Goal: Transaction & Acquisition: Subscribe to service/newsletter

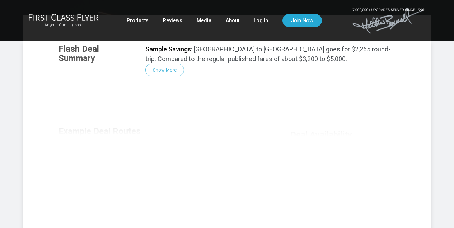
scroll to position [111, 0]
click at [162, 66] on div "Flash Deal Summary Sample Savings : Orlando to Buenos Aires goes for $2,265 rou…" at bounding box center [227, 134] width 352 height 196
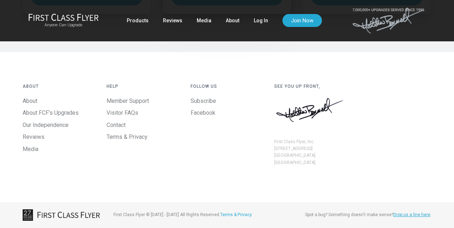
scroll to position [860, 0]
click at [296, 22] on link "Join Now" at bounding box center [303, 20] width 40 height 13
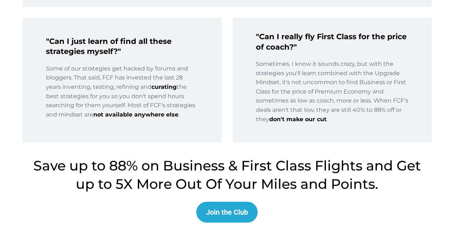
scroll to position [1190, 0]
click at [227, 208] on div "Join the Club" at bounding box center [227, 212] width 42 height 9
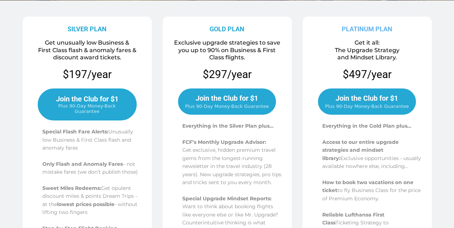
click at [350, 100] on span "Join the Club for $1" at bounding box center [367, 98] width 63 height 9
click at [359, 96] on span "Join the Club for $1" at bounding box center [367, 98] width 63 height 9
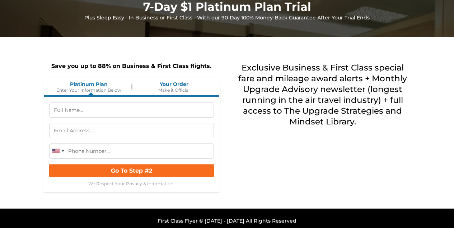
scroll to position [56, 0]
